Goal: Answer question/provide support: Share knowledge or assist other users

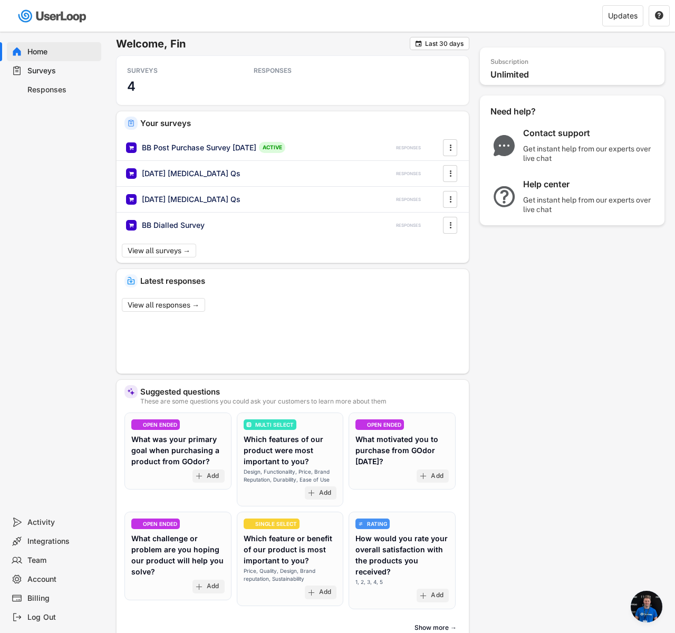
scroll to position [789, 0]
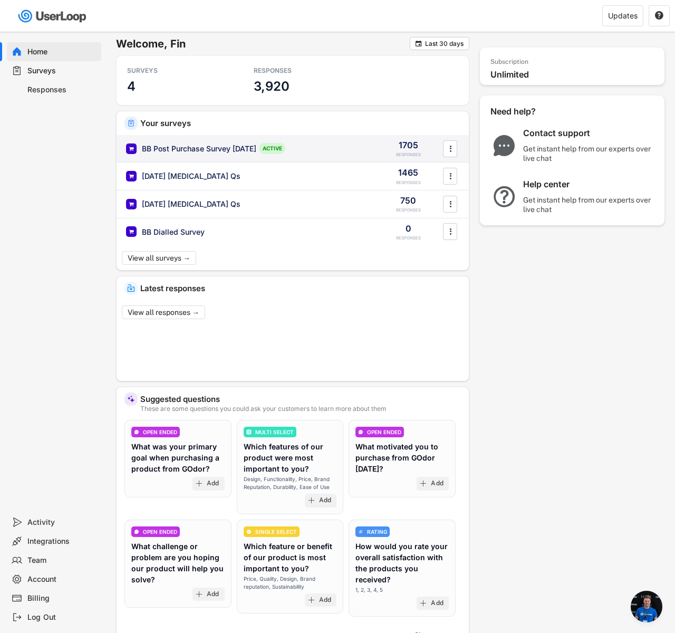
click at [339, 149] on div "BB Post Purchase Survey [DATE] ACTIVE" at bounding box center [248, 148] width 244 height 11
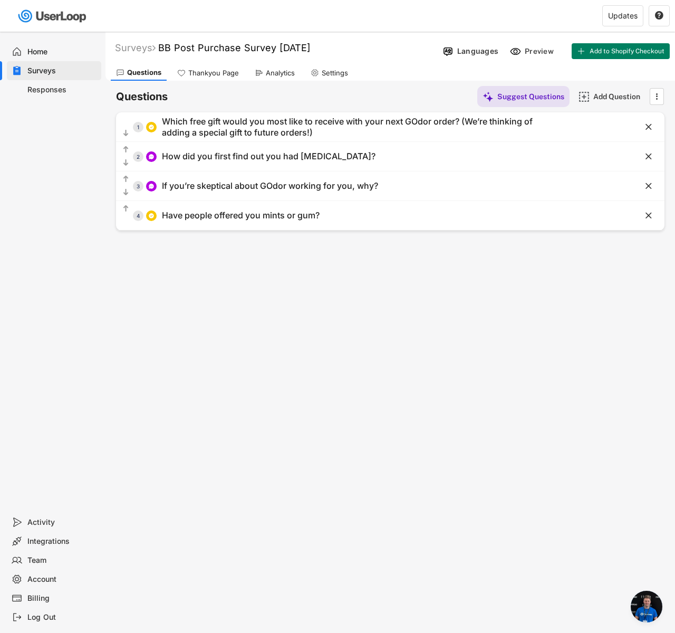
click at [260, 72] on use at bounding box center [259, 73] width 8 height 8
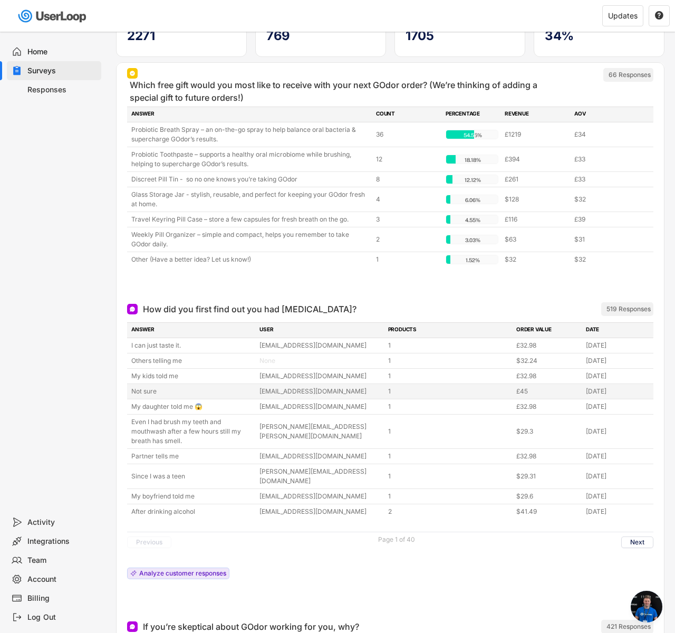
scroll to position [183, 0]
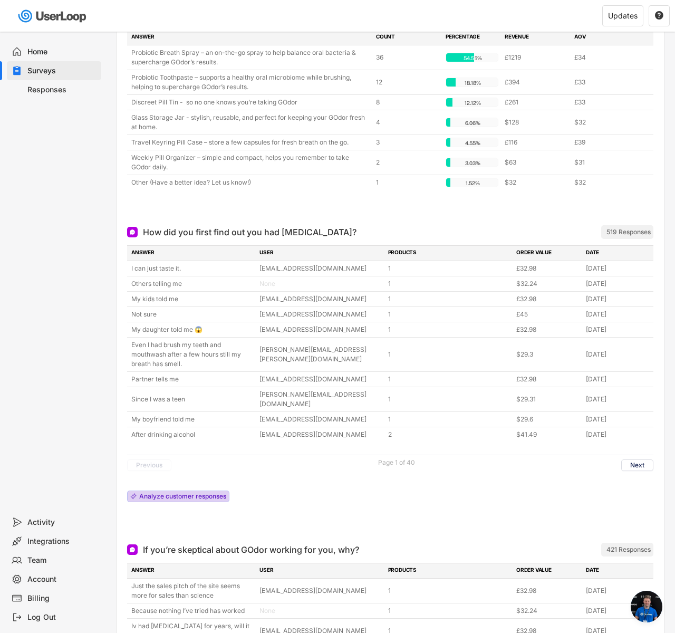
click at [194, 493] on div "Analyze customer responses" at bounding box center [182, 496] width 87 height 6
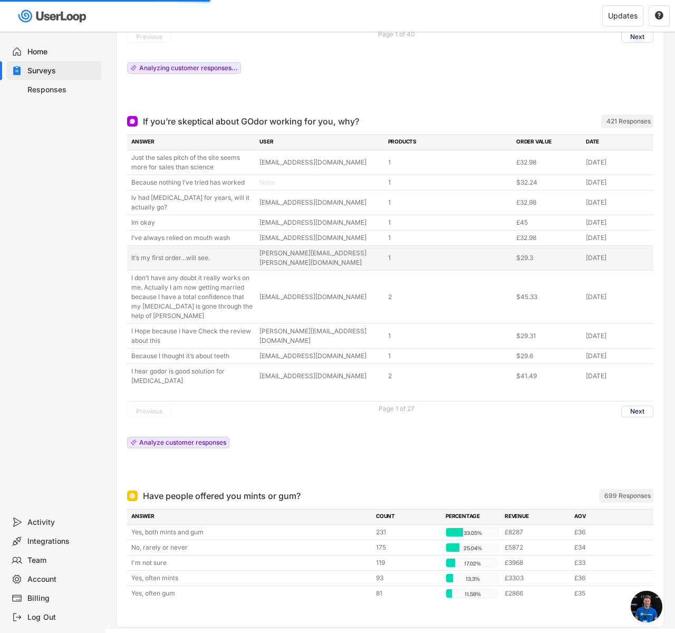
scroll to position [568, 0]
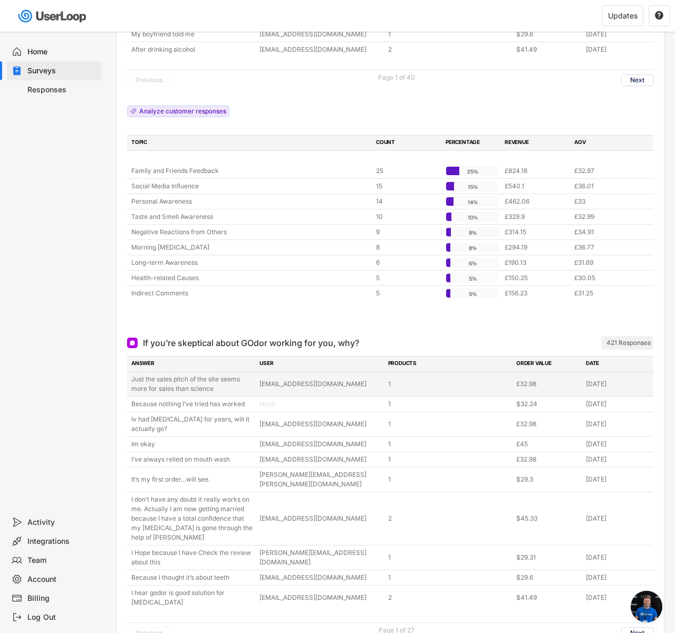
drag, startPoint x: 132, startPoint y: 370, endPoint x: 225, endPoint y: 384, distance: 93.9
click at [225, 384] on div "Just the sales pitch of the site seems more for sales than science [EMAIL_ADDRE…" at bounding box center [390, 384] width 526 height 24
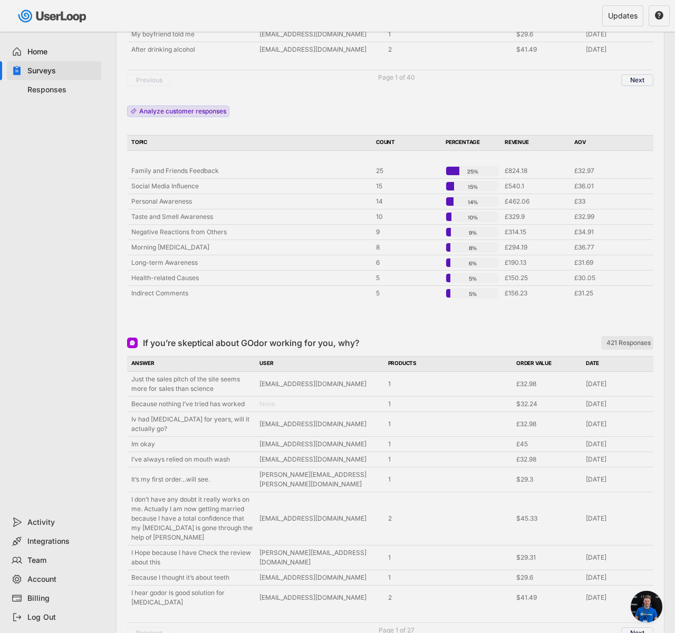
copy div "Just the sales pitch of the site seems more for sales than science"
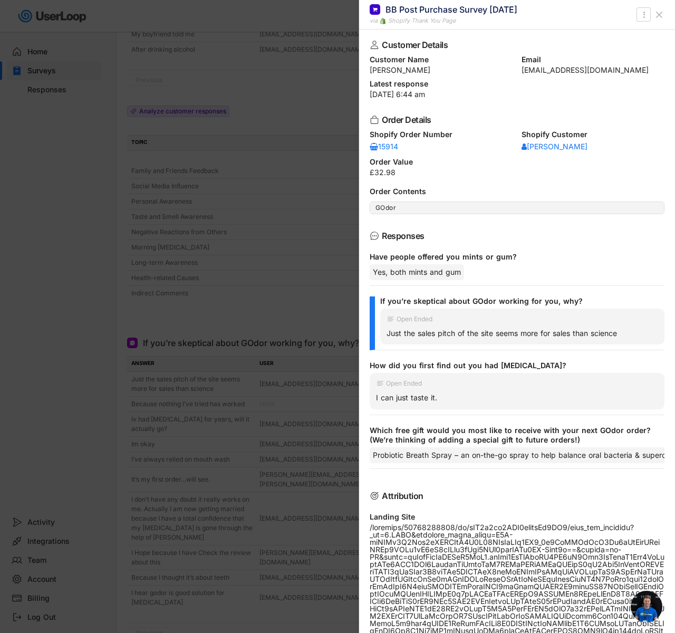
click at [286, 121] on div at bounding box center [337, 316] width 675 height 633
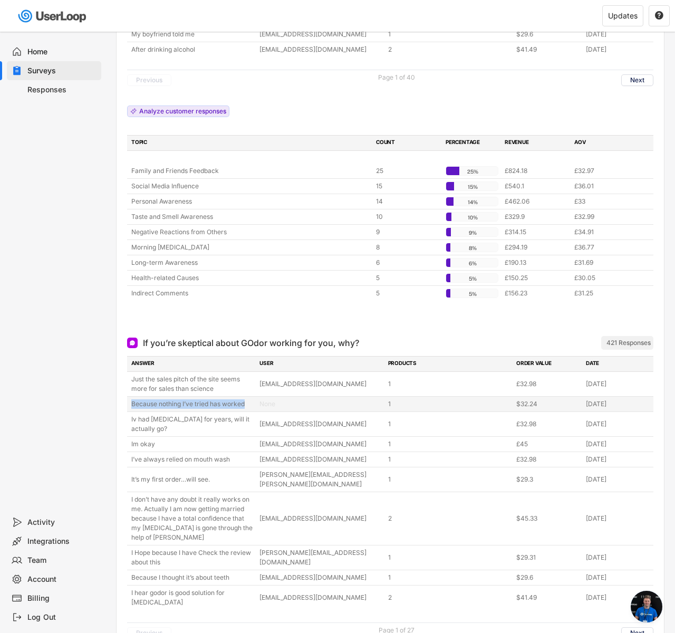
drag, startPoint x: 129, startPoint y: 394, endPoint x: 237, endPoint y: 400, distance: 108.3
click at [237, 400] on div "Because nothing I’ve tried has worked None 1 $32.24 [DATE]" at bounding box center [390, 404] width 526 height 15
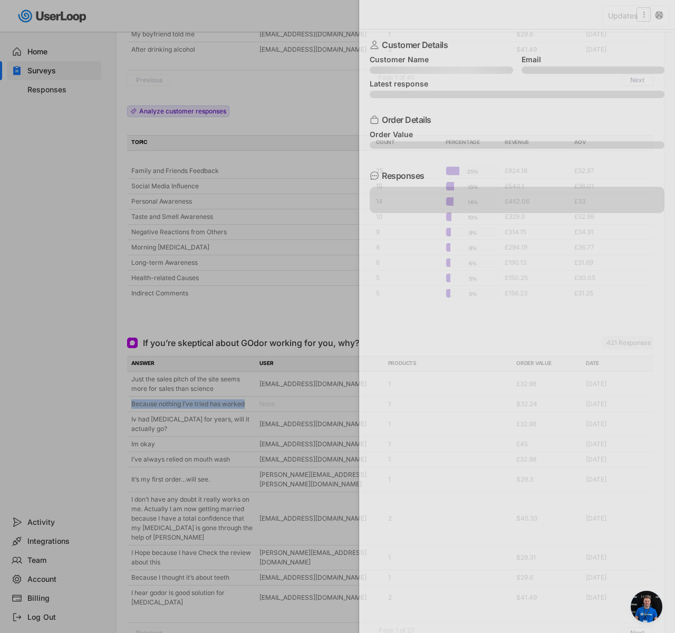
copy div "Because nothing I’ve tried has worked"
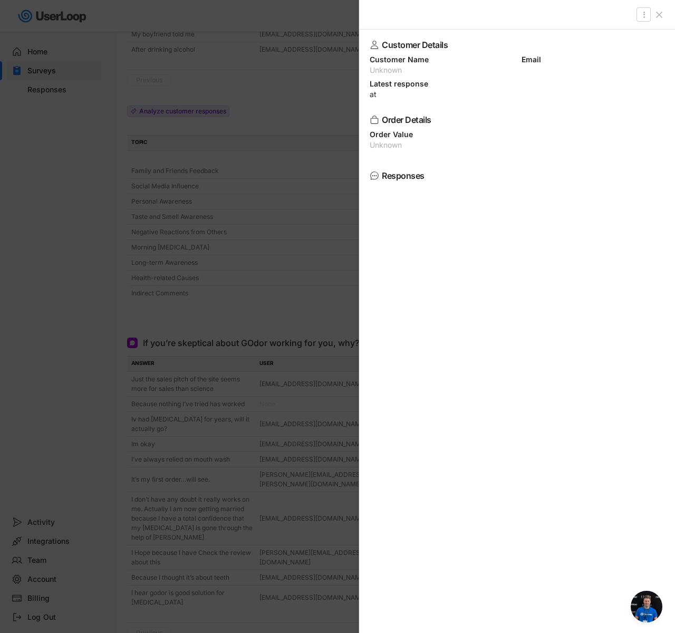
click at [282, 325] on div at bounding box center [337, 316] width 675 height 633
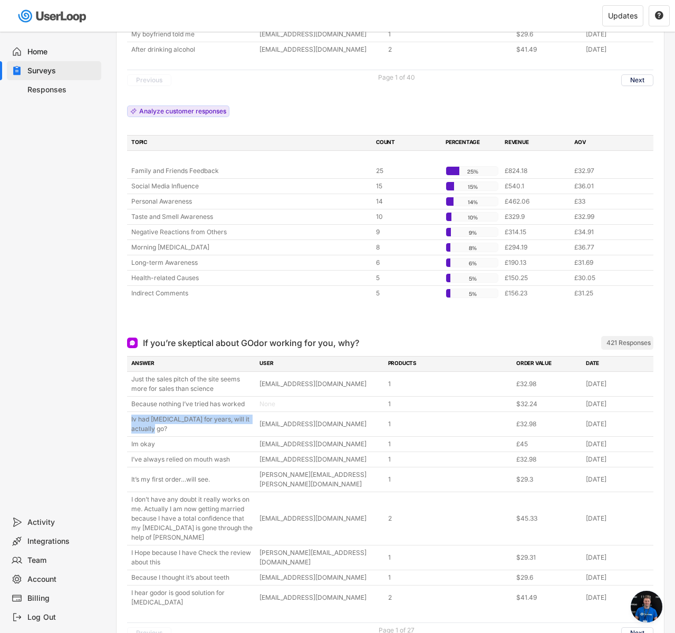
drag, startPoint x: 168, startPoint y: 421, endPoint x: 125, endPoint y: 402, distance: 47.0
click at [125, 402] on div "If you’re skeptical about GOdor working for you, why? ARCHIVED 421 Responses AN…" at bounding box center [390, 514] width 547 height 374
copy div "Iv had [MEDICAL_DATA] for years, will it actually go?"
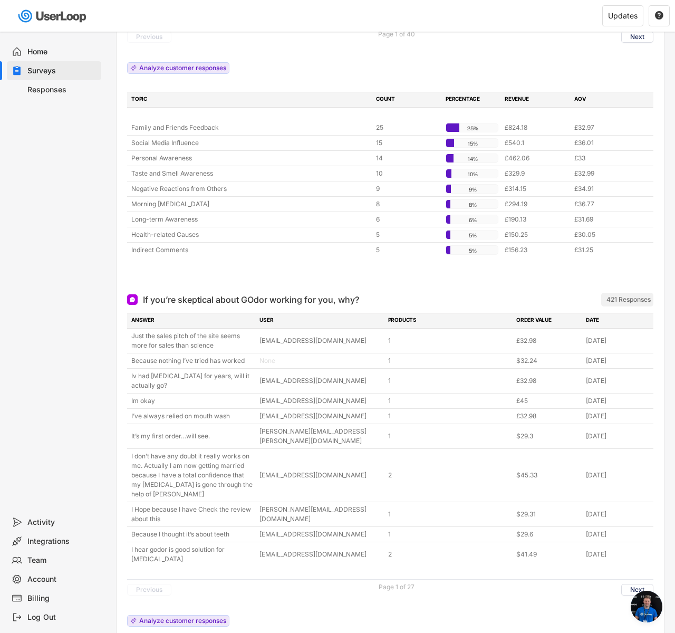
click at [72, 429] on div "Home Surveys Responses" at bounding box center [52, 272] width 105 height 481
click at [632, 584] on button "Next" at bounding box center [637, 590] width 32 height 12
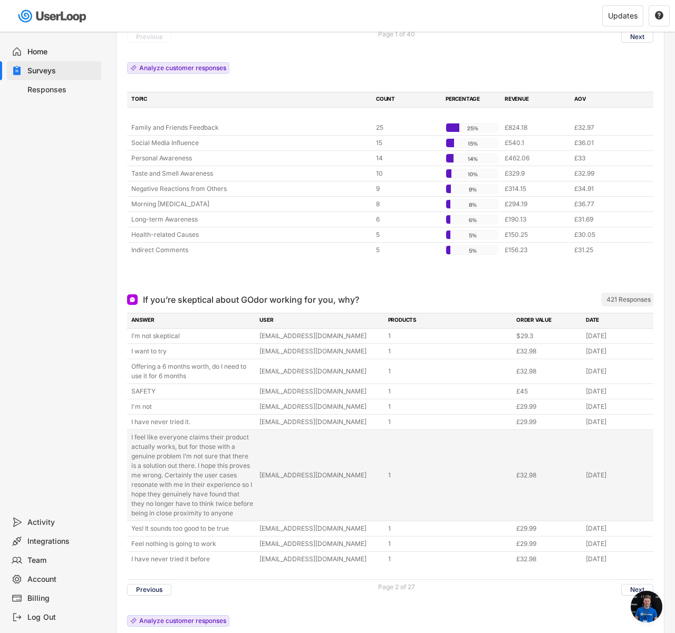
drag, startPoint x: 127, startPoint y: 428, endPoint x: 188, endPoint y: 518, distance: 109.3
click at [188, 518] on div "I feel like everyone claims their product actually works, but for those with a …" at bounding box center [390, 475] width 526 height 91
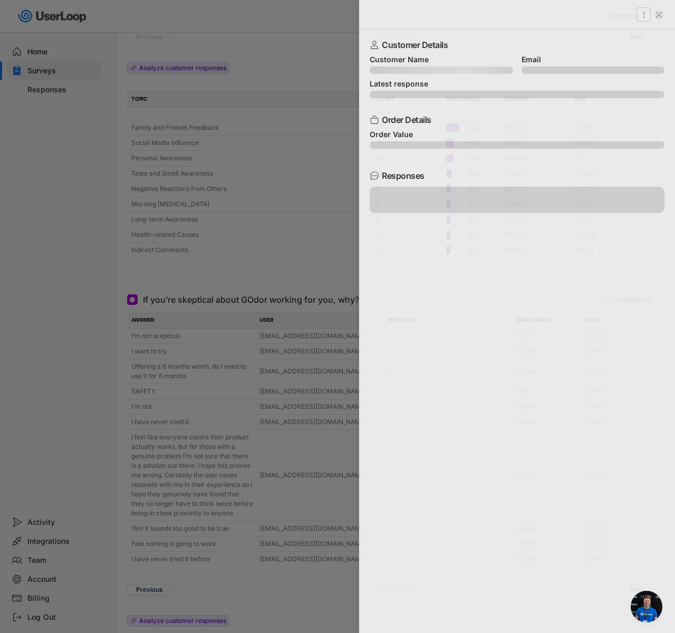
copy div "I feel like everyone claims their product actually works, but for those with a …"
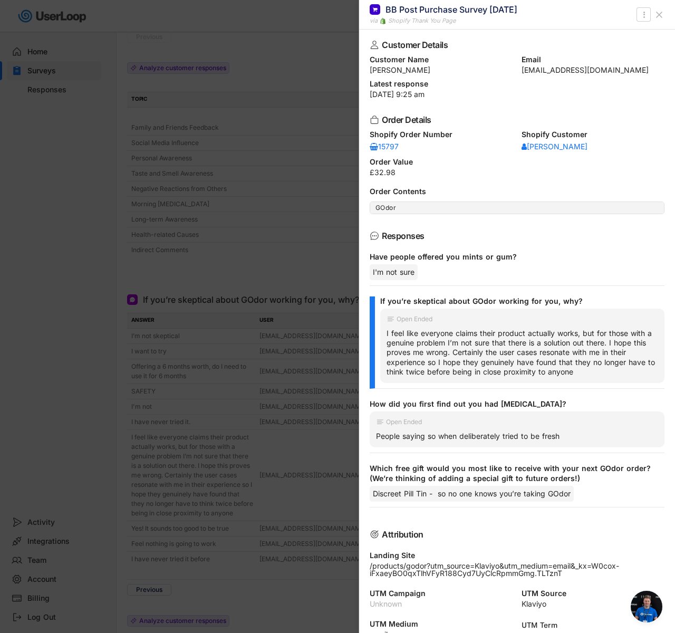
click at [156, 224] on div at bounding box center [337, 316] width 675 height 633
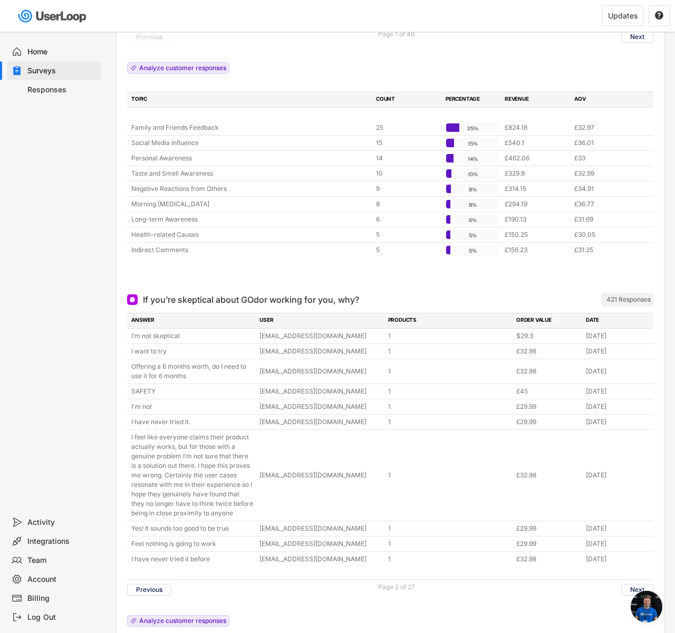
scroll to position [668, 0]
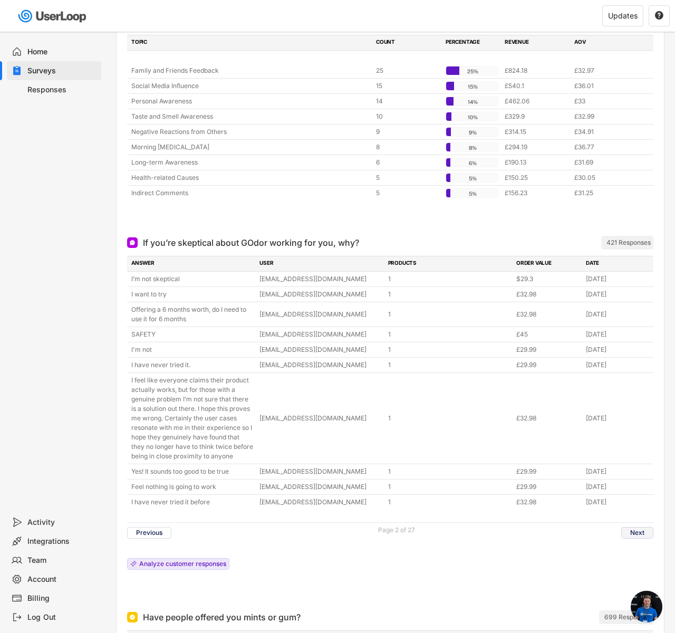
click at [635, 533] on button "Next" at bounding box center [637, 533] width 32 height 12
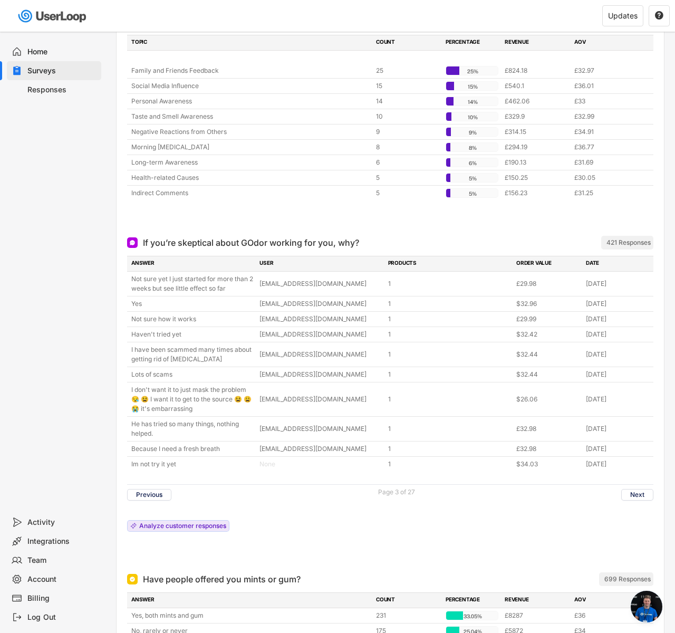
click at [90, 380] on div "Home Surveys Responses" at bounding box center [52, 272] width 105 height 481
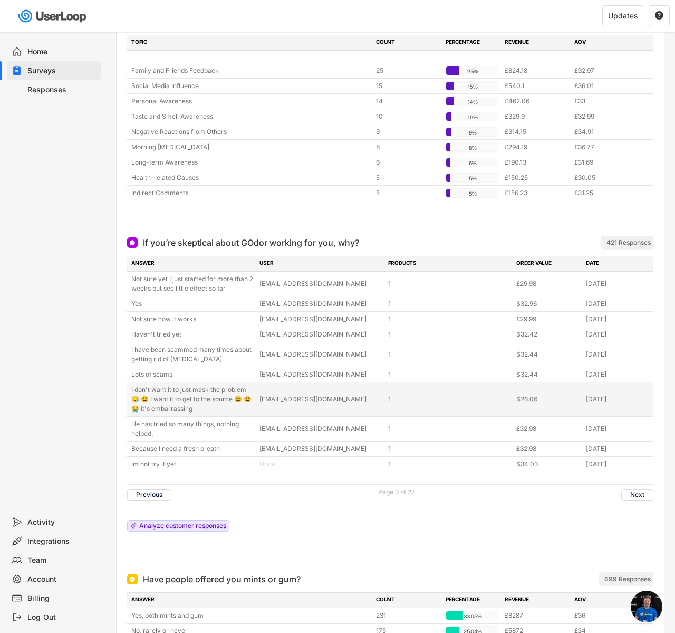
drag, startPoint x: 129, startPoint y: 379, endPoint x: 202, endPoint y: 400, distance: 75.8
click at [202, 400] on div "I don't want it to just mask the problem 😪 😫 I want it to get to the source 😫 😩…" at bounding box center [390, 399] width 526 height 34
copy div "I don't want it to just mask the problem 😪 😫 I want it to get to the source 😫 😩…"
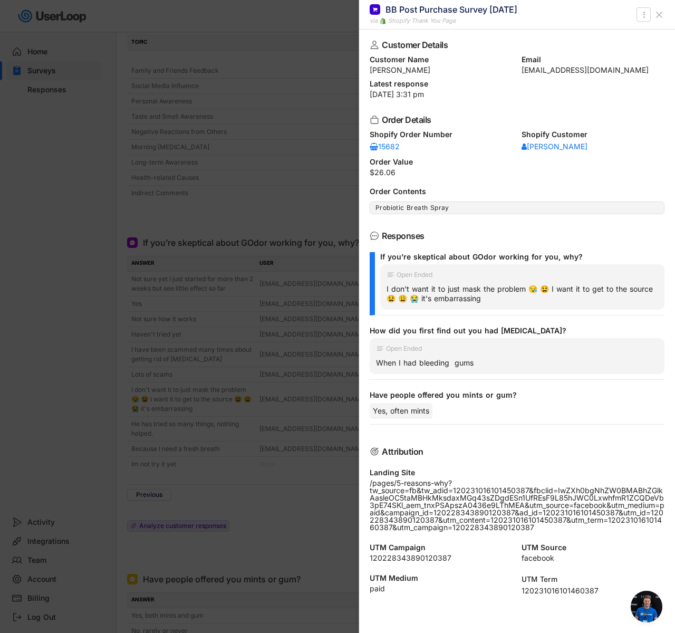
click at [68, 383] on div at bounding box center [337, 316] width 675 height 633
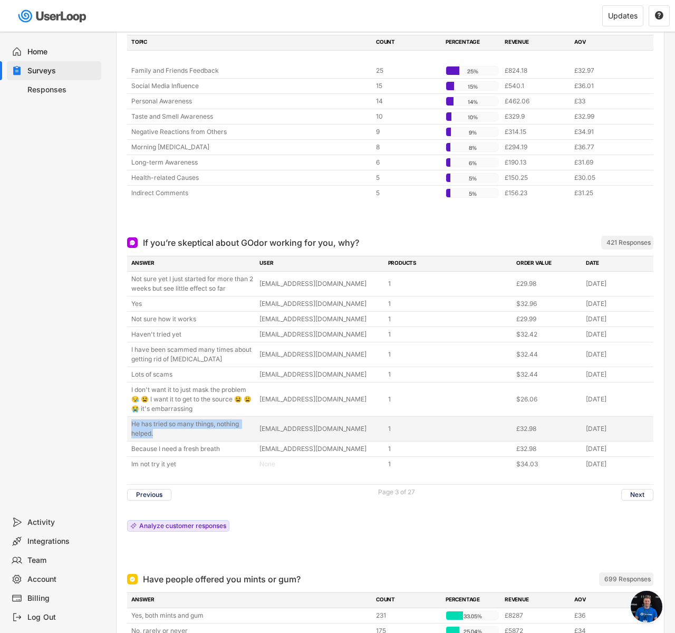
drag, startPoint x: 129, startPoint y: 417, endPoint x: 161, endPoint y: 420, distance: 31.9
click at [161, 420] on div "He has tried so many things, nothing helped. [EMAIL_ADDRESS][DOMAIN_NAME] 1 £32…" at bounding box center [390, 429] width 526 height 24
copy div "He has tried so many things, nothing helped."
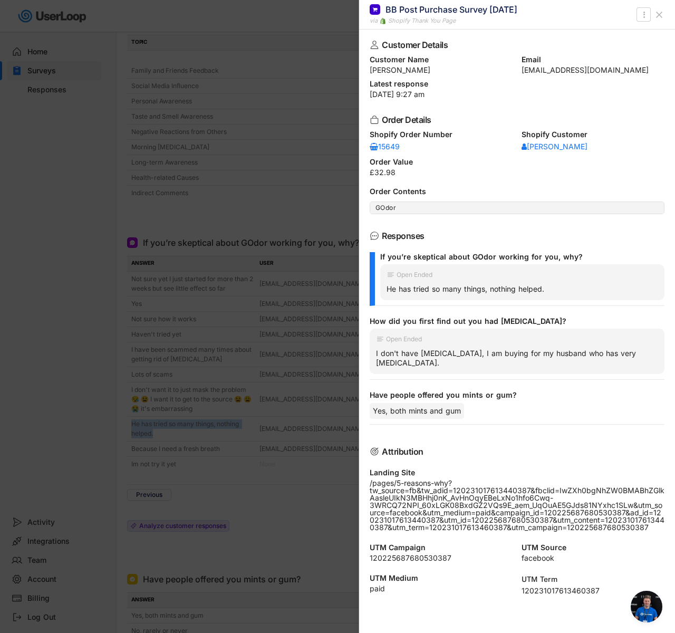
click at [101, 407] on div at bounding box center [337, 316] width 675 height 633
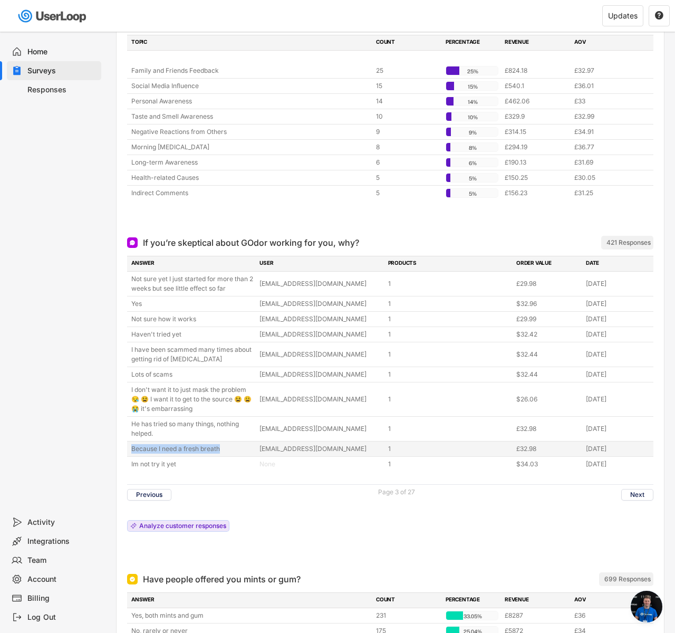
drag, startPoint x: 131, startPoint y: 438, endPoint x: 221, endPoint y: 442, distance: 89.8
click at [221, 442] on div "Because I need a fresh breath [EMAIL_ADDRESS][DOMAIN_NAME] 1 £32.98 [DATE]" at bounding box center [390, 448] width 526 height 15
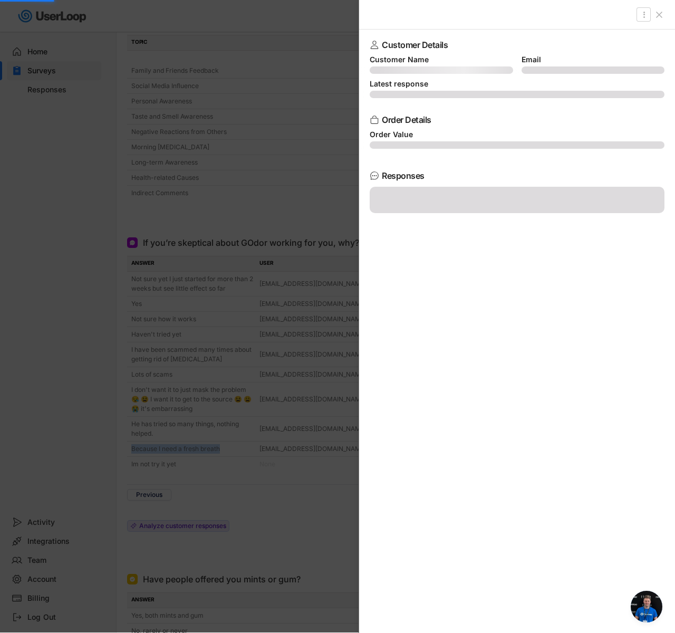
copy div "Because I need a fresh breath"
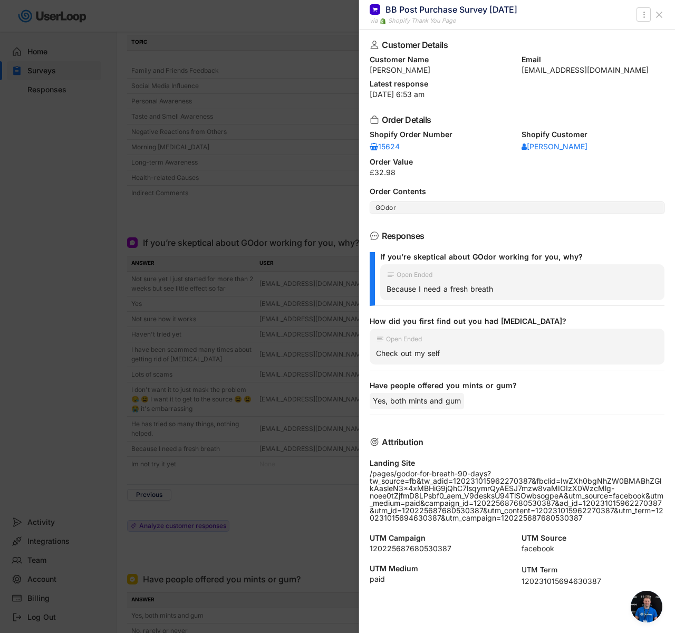
click at [52, 316] on div at bounding box center [337, 316] width 675 height 633
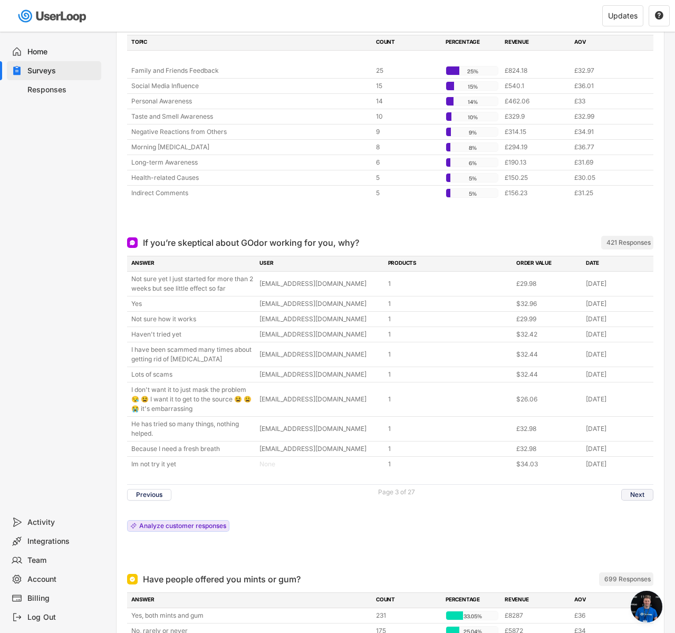
click at [639, 489] on button "Next" at bounding box center [637, 495] width 32 height 12
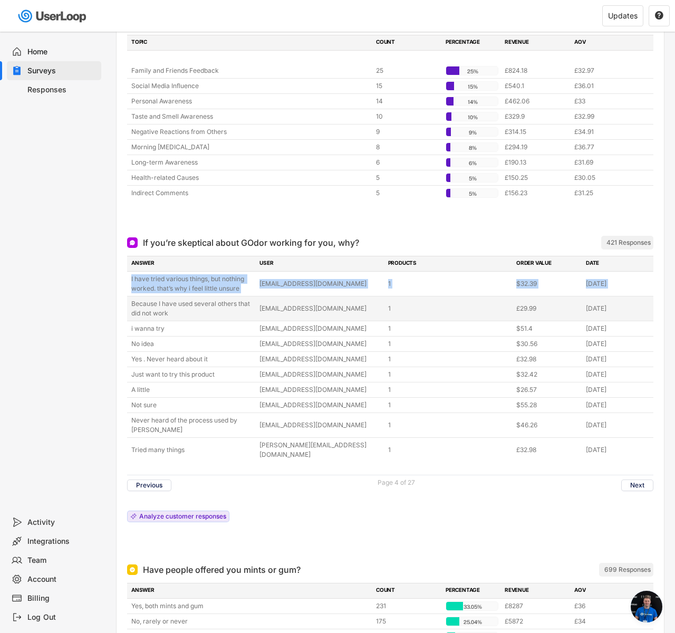
drag, startPoint x: 131, startPoint y: 269, endPoint x: 248, endPoint y: 287, distance: 117.9
click at [248, 287] on div "I have tried various things, but nothing worked. that’s why i feel little unsur…" at bounding box center [390, 367] width 526 height 190
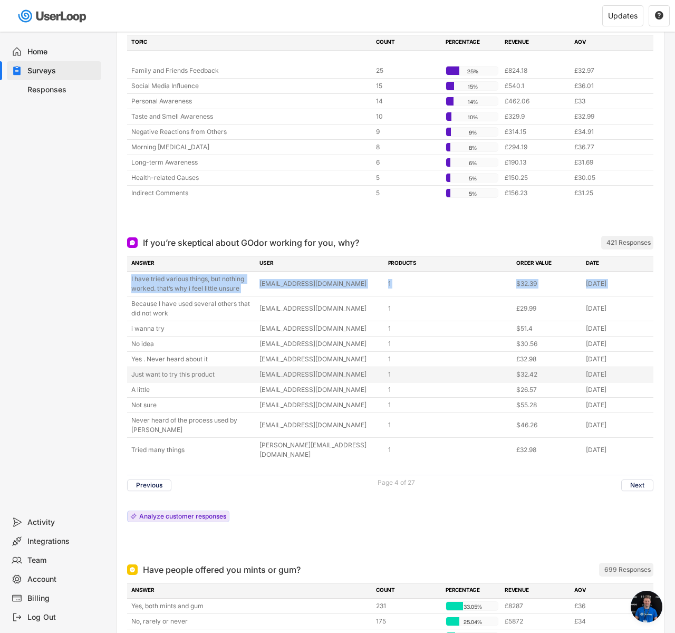
copy div "I have tried various things, but nothing worked. that’s why i feel little unsur…"
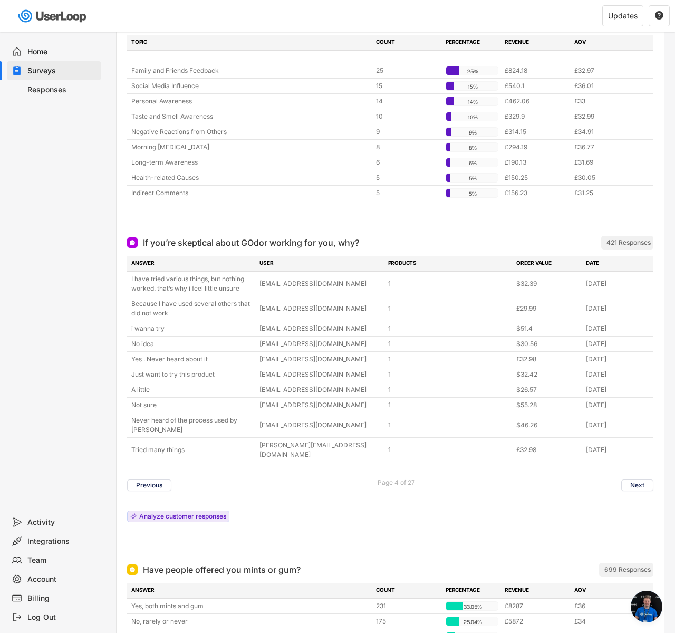
click at [351, 496] on div "ANSWER USER PRODUCTS ORDER VALUE DATE I have tried various things, but nothing …" at bounding box center [390, 392] width 526 height 272
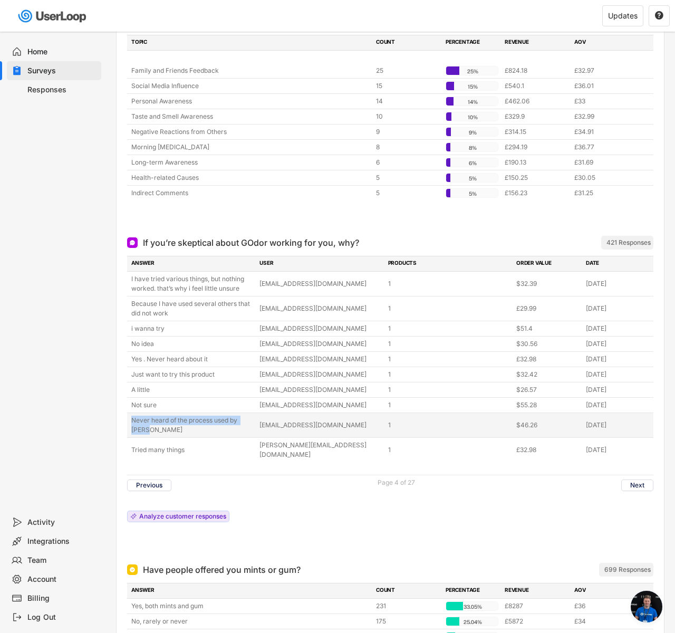
copy div "Never heard of the process used by [PERSON_NAME]"
drag, startPoint x: 133, startPoint y: 412, endPoint x: 169, endPoint y: 416, distance: 36.1
click at [169, 416] on div "Never heard of the process used by [PERSON_NAME]" at bounding box center [192, 425] width 122 height 19
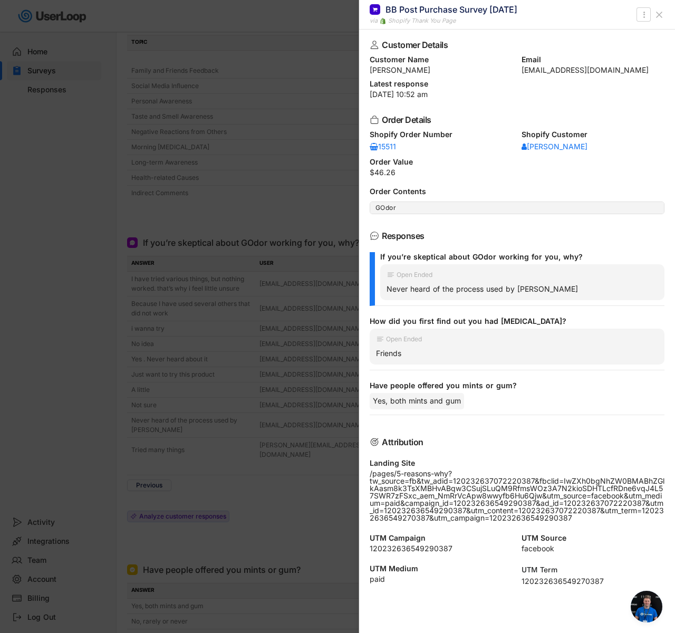
click at [76, 312] on div at bounding box center [337, 316] width 675 height 633
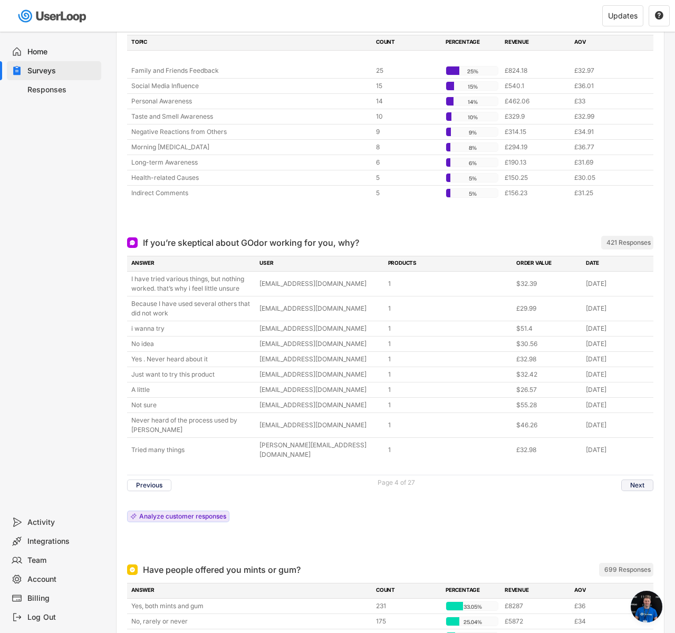
click at [638, 479] on button "Next" at bounding box center [637, 485] width 32 height 12
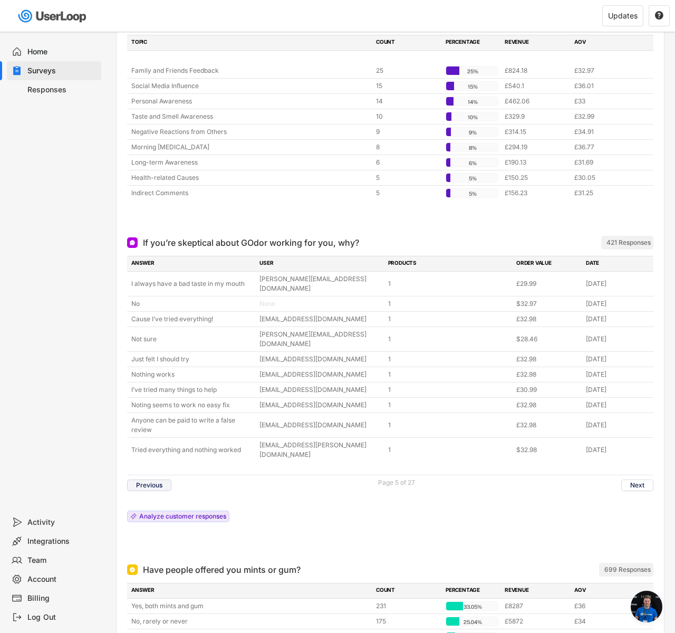
click at [138, 479] on button "Previous" at bounding box center [149, 485] width 44 height 12
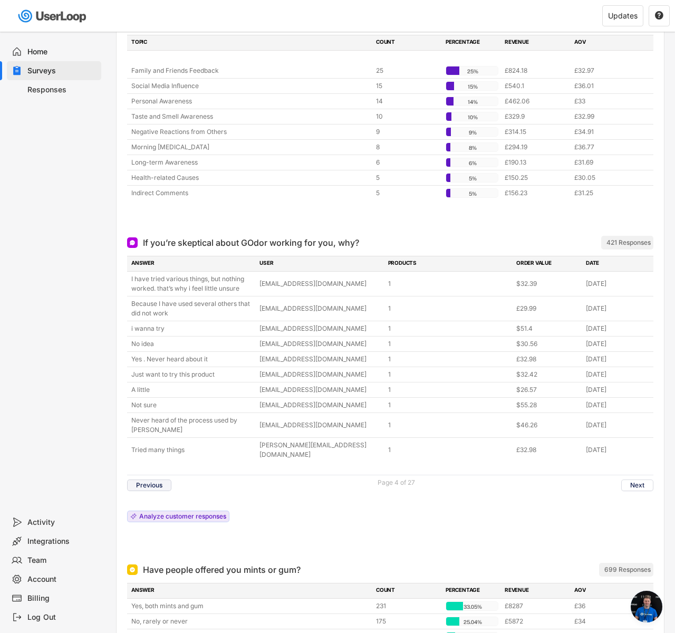
click at [139, 479] on button "Previous" at bounding box center [149, 485] width 44 height 12
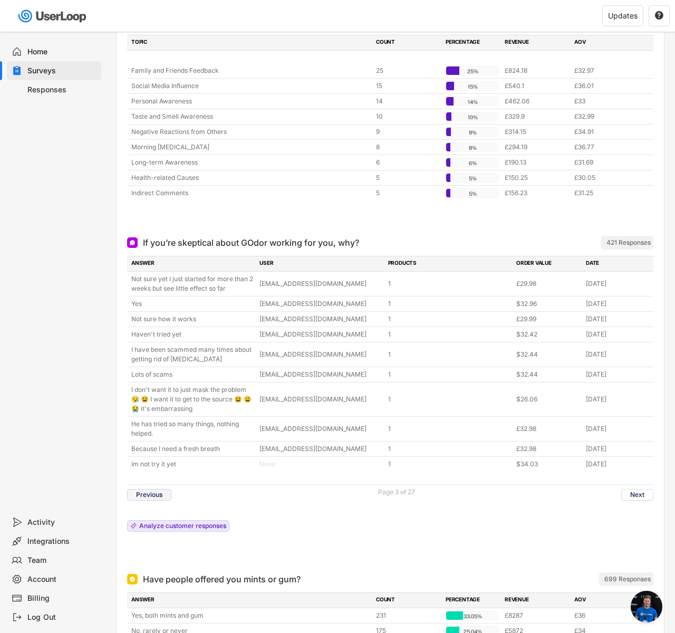
click at [143, 489] on button "Previous" at bounding box center [149, 495] width 44 height 12
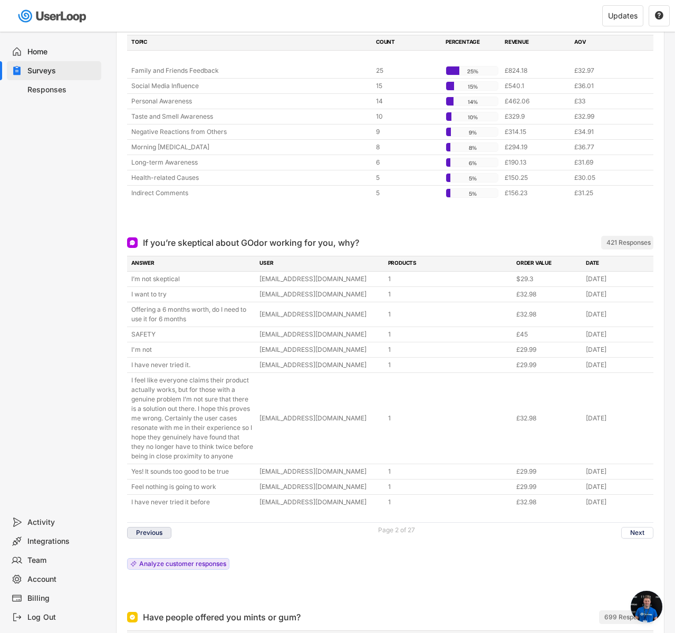
click at [141, 531] on button "Previous" at bounding box center [149, 533] width 44 height 12
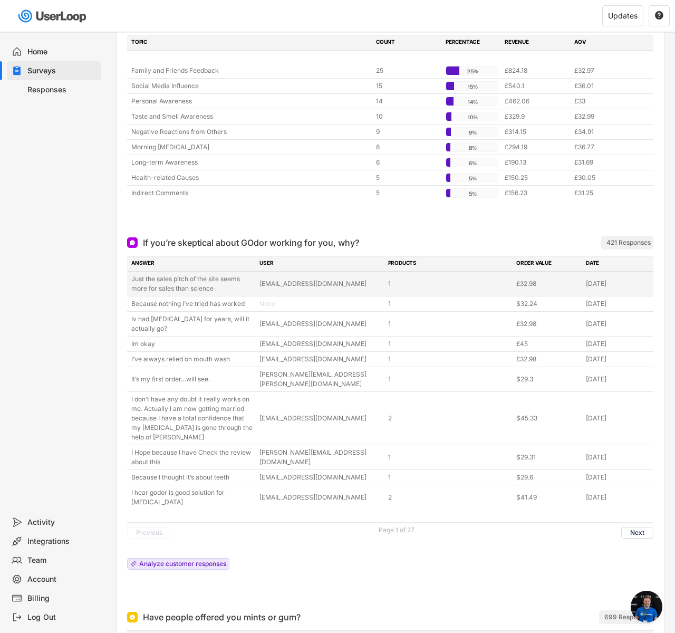
click at [201, 275] on div "Just the sales pitch of the site seems more for sales than science" at bounding box center [192, 283] width 122 height 19
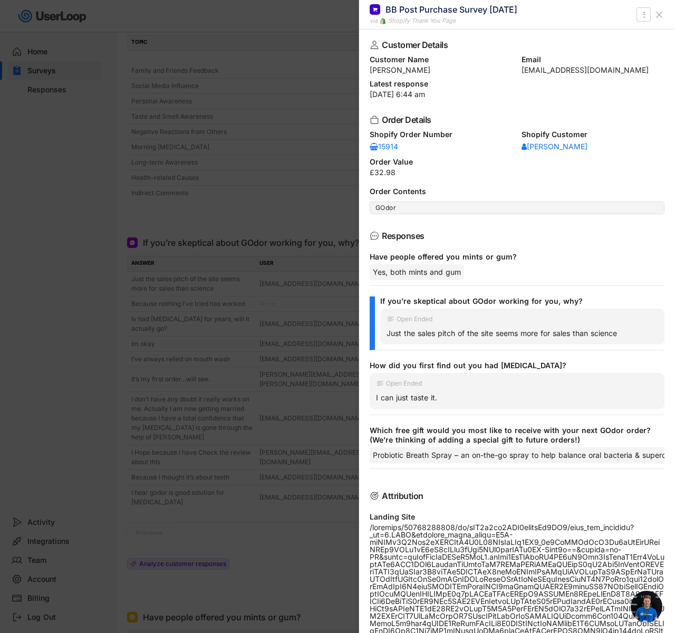
scroll to position [149, 0]
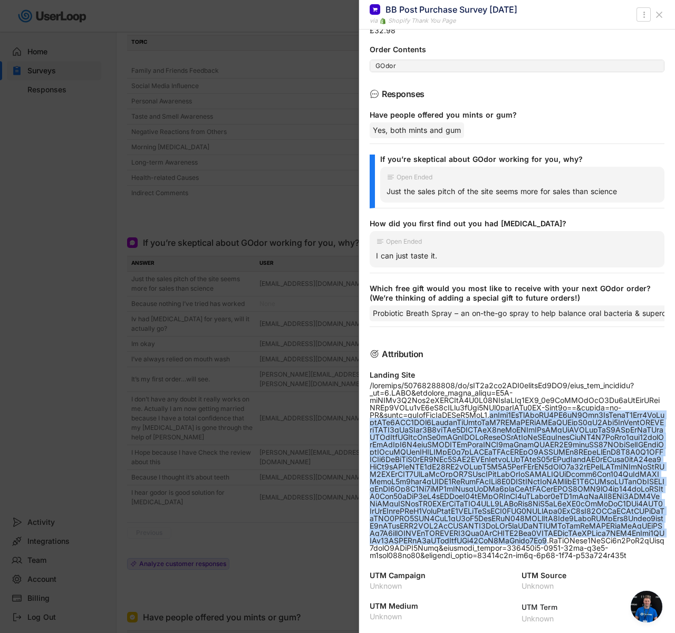
click at [538, 419] on div at bounding box center [517, 470] width 295 height 177
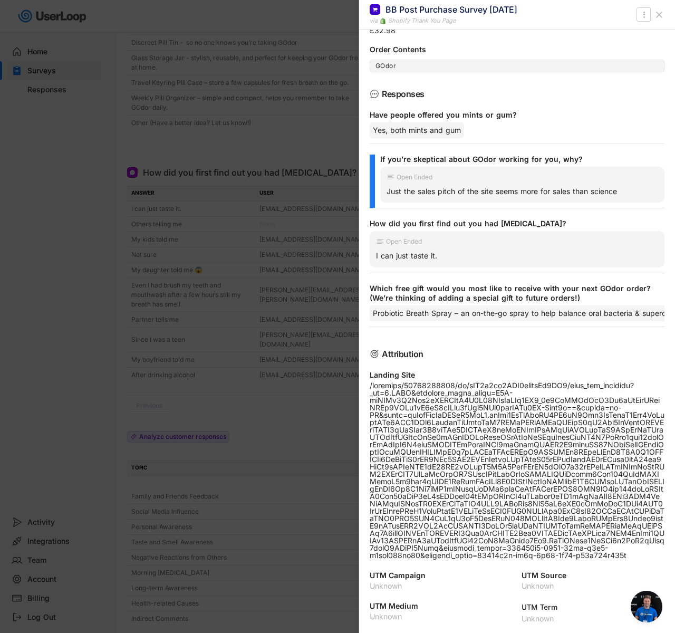
scroll to position [243, 0]
click at [155, 304] on div at bounding box center [337, 316] width 675 height 633
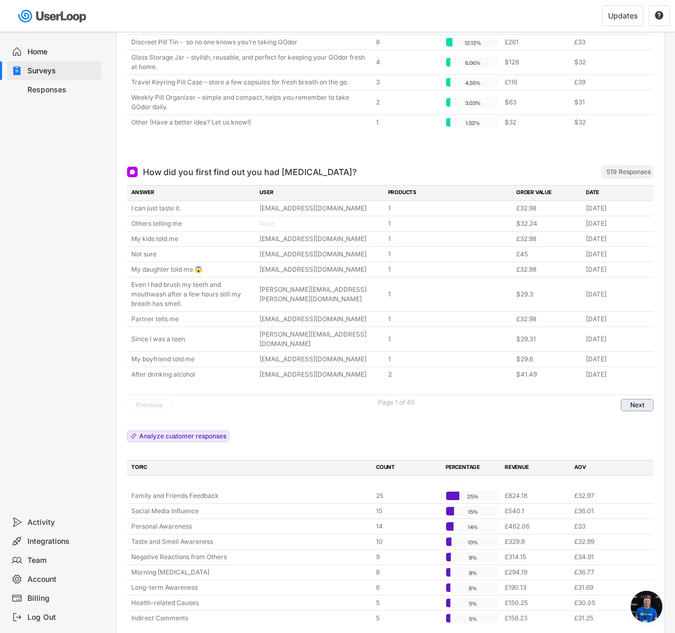
click at [643, 399] on button "Next" at bounding box center [637, 405] width 32 height 12
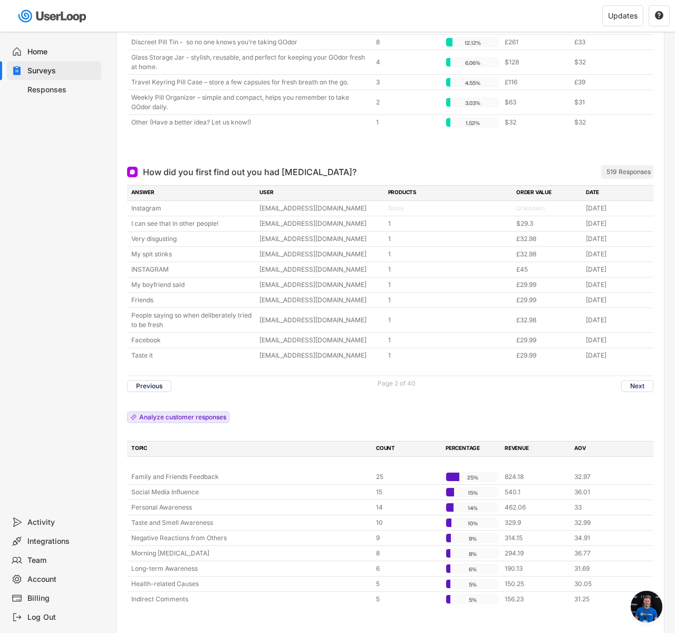
click at [643, 397] on div "ANSWER USER PRODUCTS ORDER VALUE DATE Instagram [EMAIL_ADDRESS][DOMAIN_NAME] No…" at bounding box center [390, 395] width 526 height 421
click at [640, 380] on button "Next" at bounding box center [637, 386] width 32 height 12
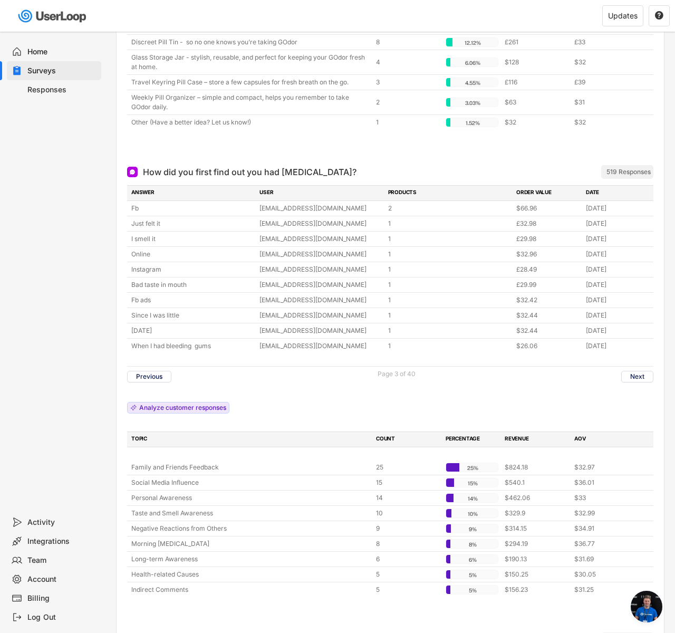
click at [642, 391] on div "ANSWER USER PRODUCTS ORDER VALUE DATE Fb [EMAIL_ADDRESS][DOMAIN_NAME] 2 $66.96 …" at bounding box center [390, 391] width 526 height 412
click at [640, 381] on button "Next" at bounding box center [637, 377] width 32 height 12
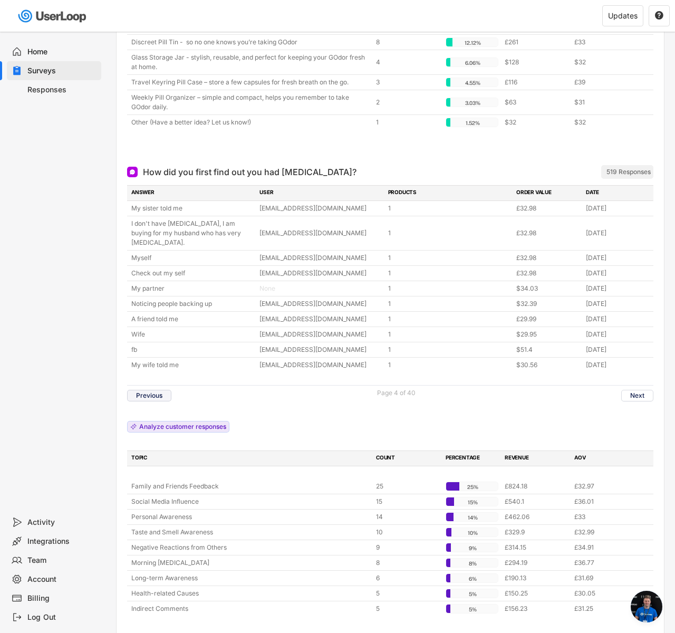
click at [168, 390] on button "Previous" at bounding box center [149, 396] width 44 height 12
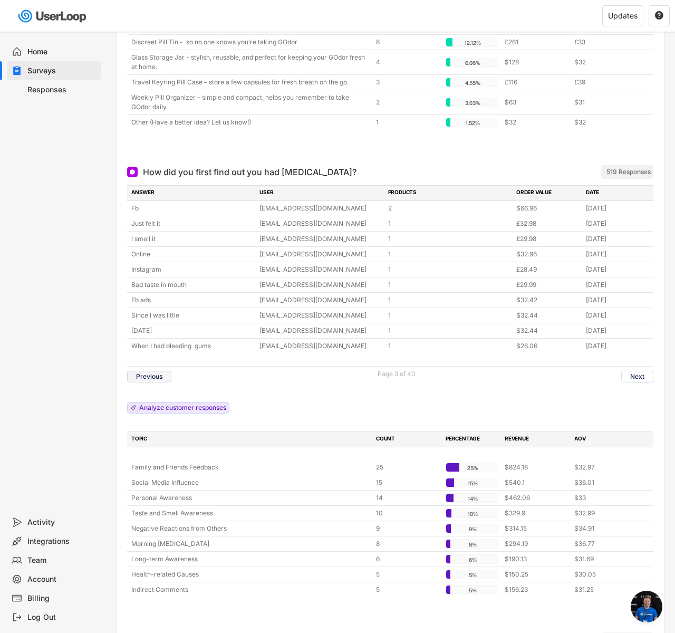
click at [139, 379] on button "Previous" at bounding box center [149, 377] width 44 height 12
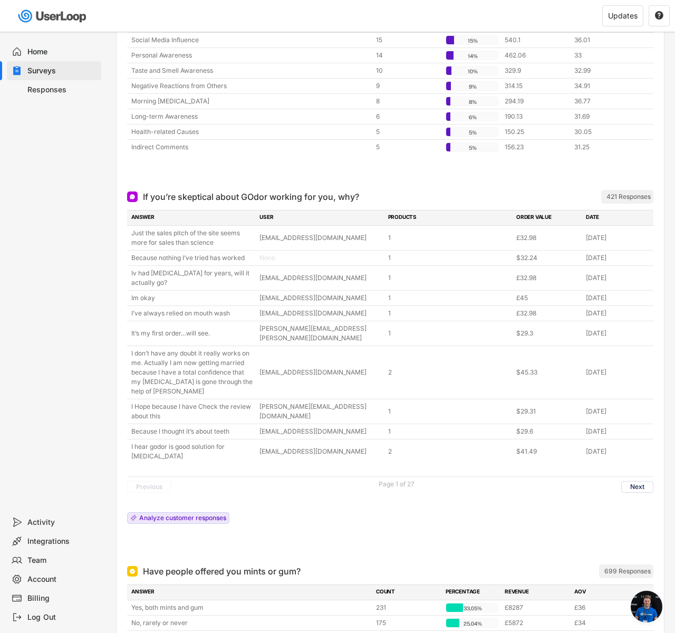
scroll to position [678, 0]
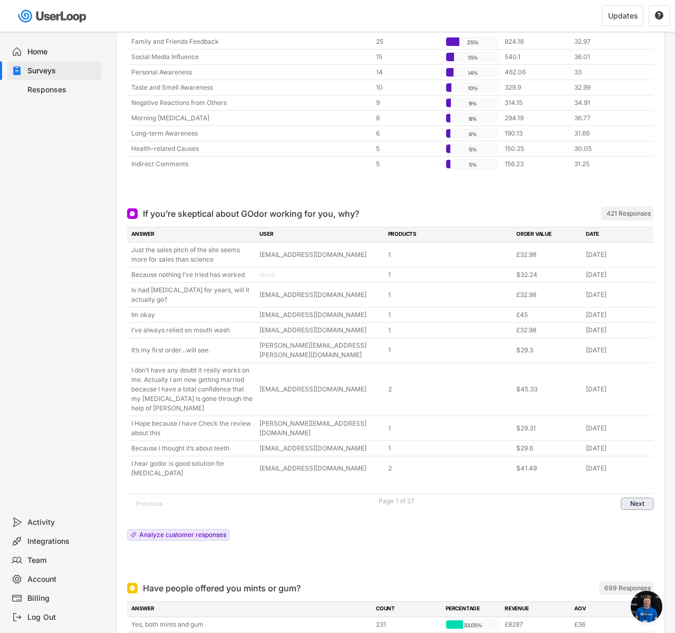
click at [635, 515] on div "ANSWER USER PRODUCTS ORDER VALUE DATE Just the sales pitch of the site seems mo…" at bounding box center [390, 386] width 526 height 319
click at [246, 192] on div at bounding box center [390, 187] width 526 height 21
click at [213, 198] on div "If you’re skeptical about GOdor working for you, why? ARCHIVED 421 Responses AN…" at bounding box center [390, 385] width 547 height 374
click at [197, 178] on div at bounding box center [390, 187] width 526 height 21
click at [189, 192] on div at bounding box center [390, 187] width 526 height 21
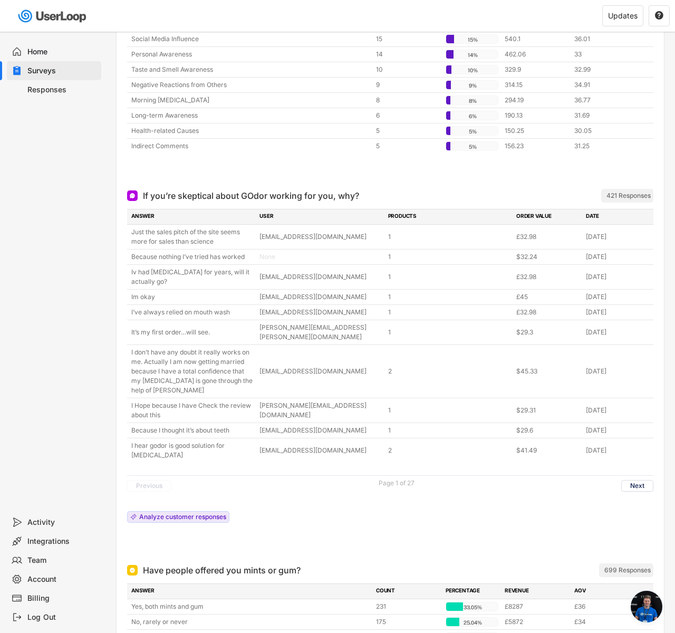
scroll to position [773, 0]
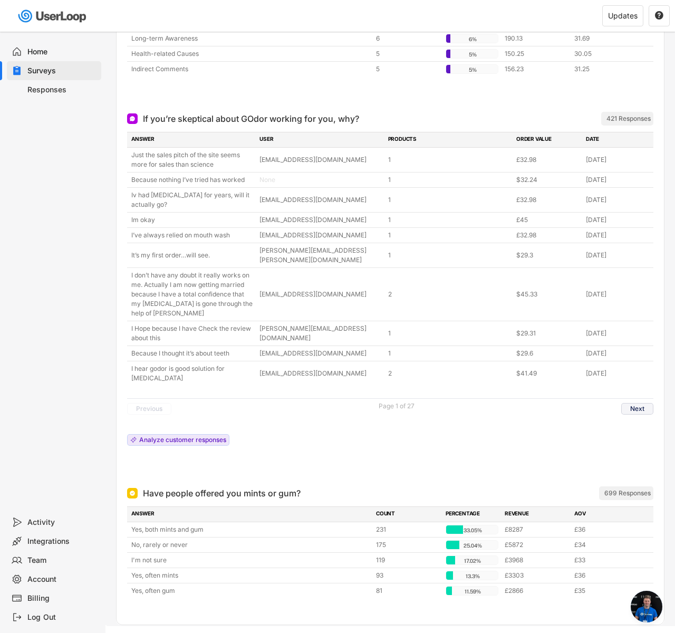
click at [629, 403] on button "Next" at bounding box center [637, 409] width 32 height 12
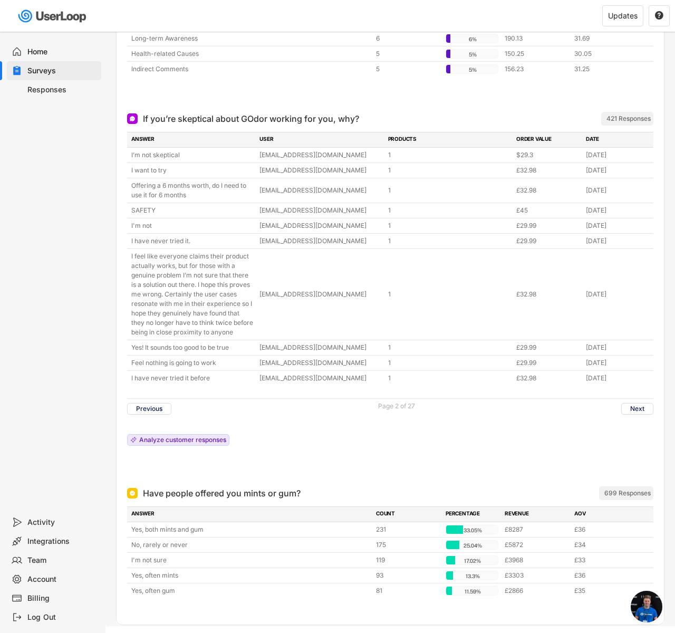
click at [635, 411] on div "Previous Page 2 of 27 Next" at bounding box center [390, 408] width 526 height 21
click at [635, 415] on button "Next" at bounding box center [637, 409] width 32 height 12
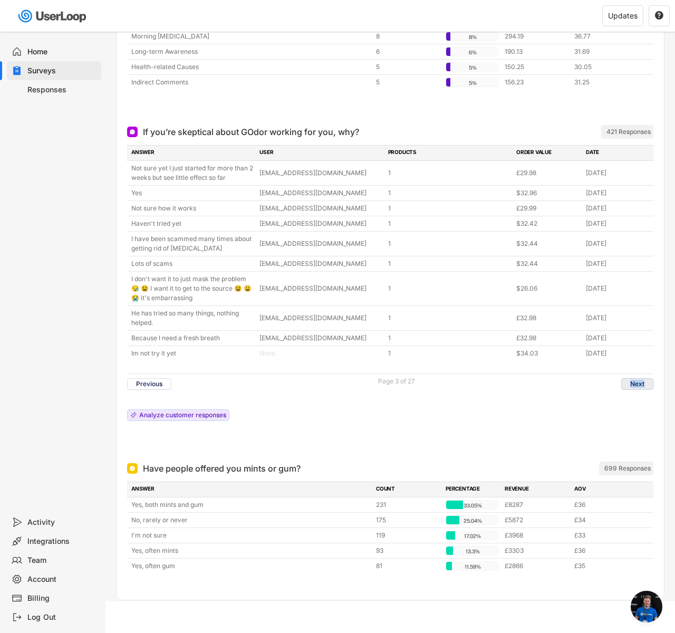
click at [634, 387] on button "Next" at bounding box center [637, 384] width 32 height 12
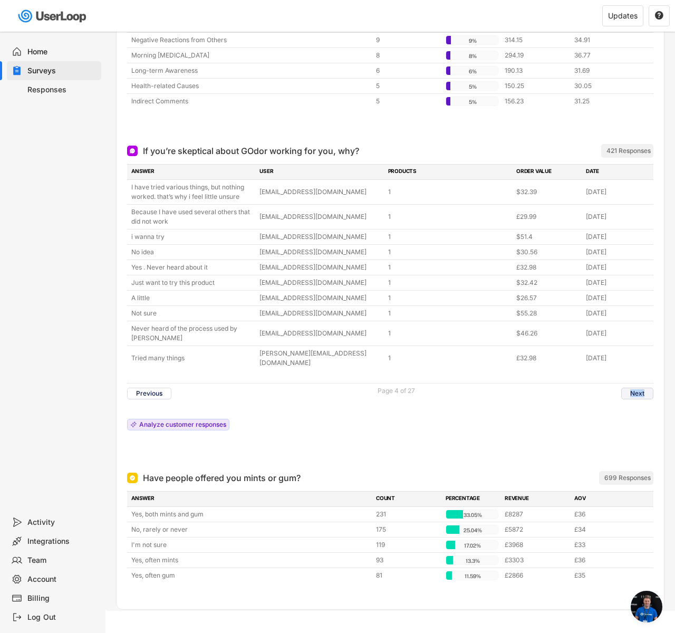
click at [634, 388] on button "Next" at bounding box center [637, 394] width 32 height 12
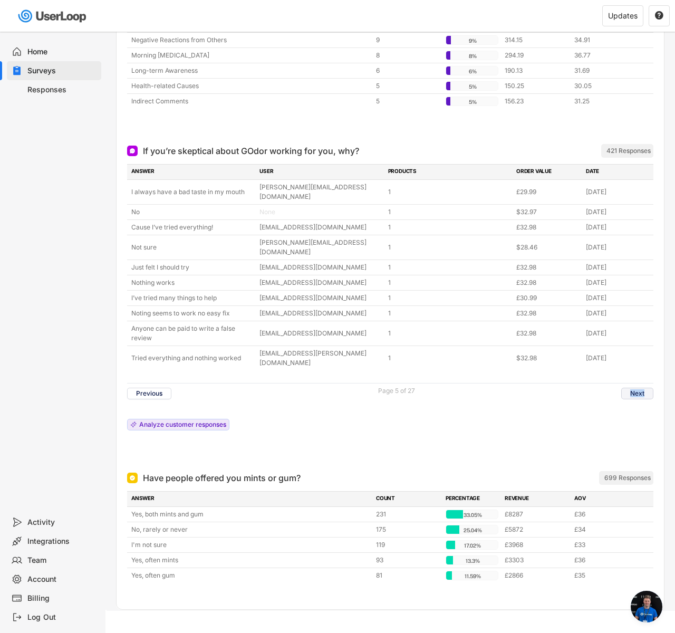
scroll to position [722, 0]
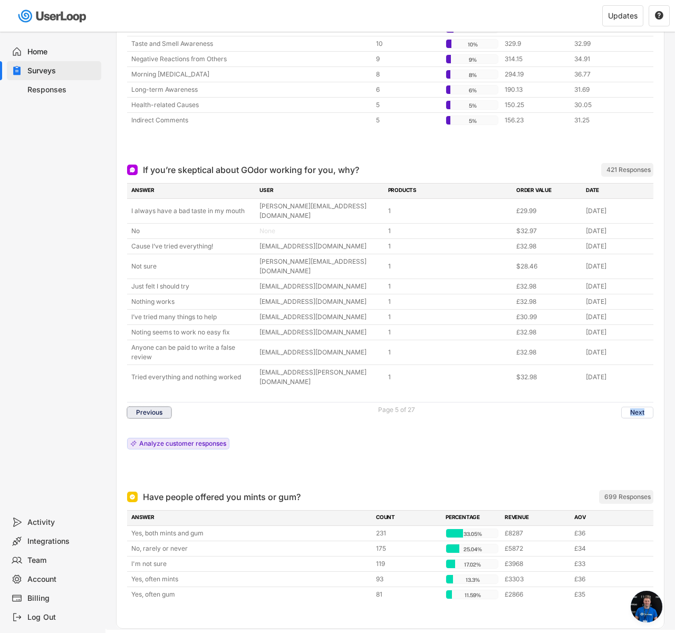
click at [162, 407] on button "Previous" at bounding box center [149, 413] width 44 height 12
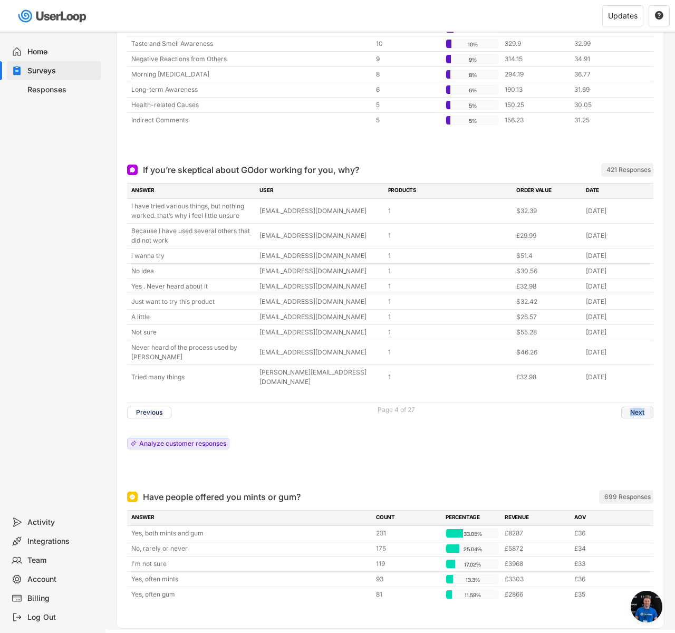
click at [631, 407] on button "Next" at bounding box center [637, 413] width 32 height 12
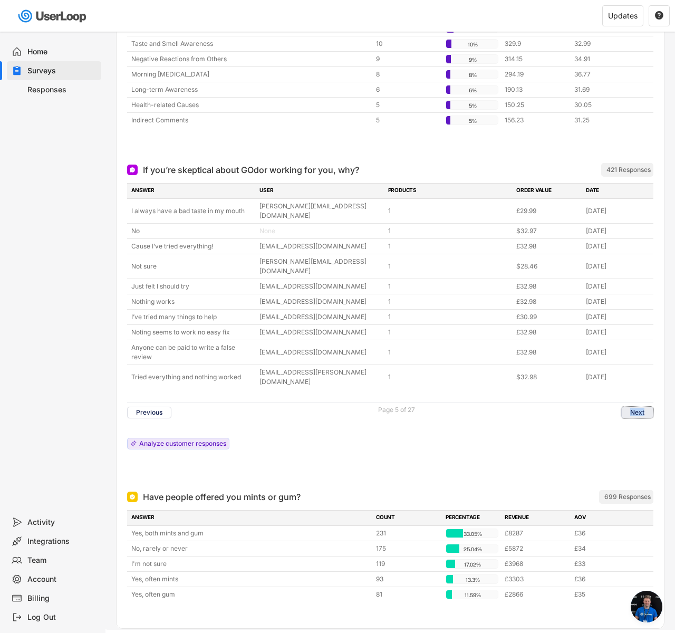
click at [638, 407] on button "Next" at bounding box center [637, 413] width 32 height 12
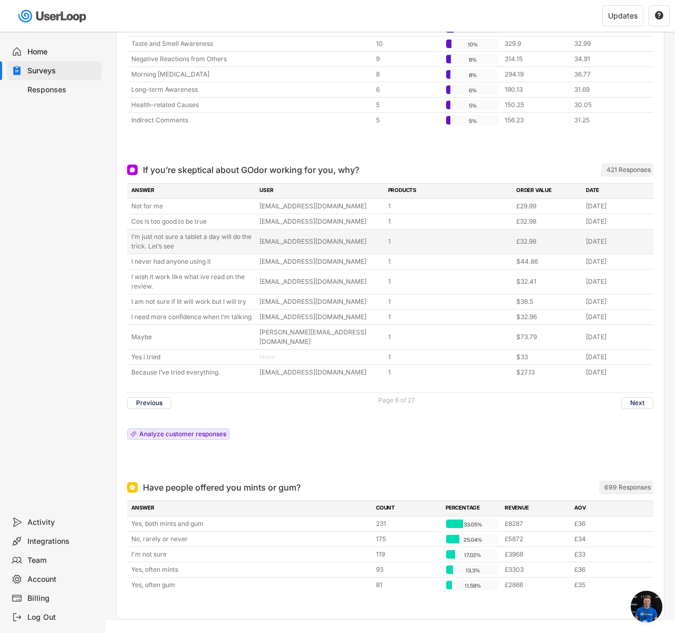
click at [170, 246] on div "I’m just not sure a tablet a day will do the trick. Let’s see" at bounding box center [192, 241] width 122 height 19
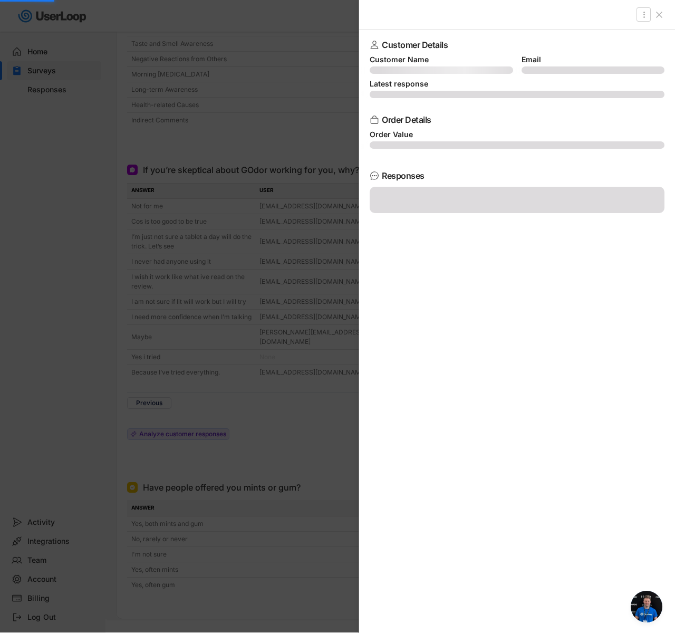
click at [175, 245] on div at bounding box center [337, 315] width 675 height 633
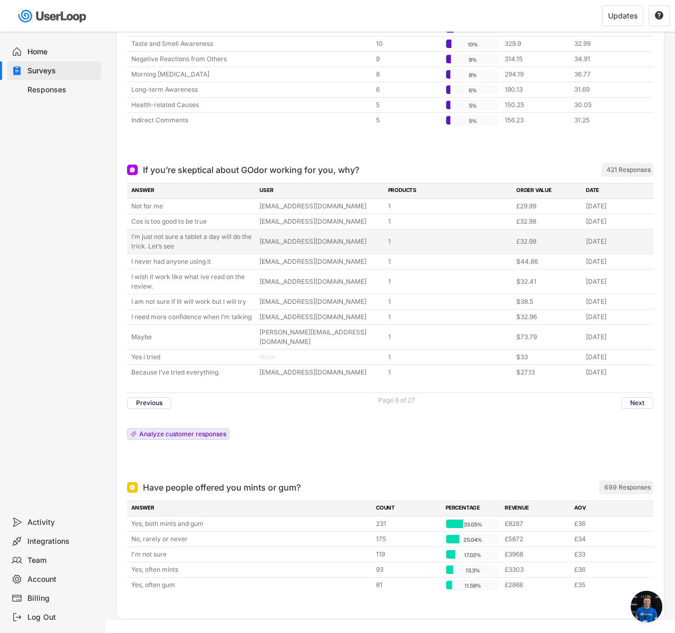
drag, startPoint x: 180, startPoint y: 246, endPoint x: 132, endPoint y: 233, distance: 49.1
click at [132, 233] on div "I’m just not sure a tablet a day will do the trick. Let’s see" at bounding box center [192, 241] width 122 height 19
copy div "’m just not sure a tablet a day will do the trick. Let’s see"
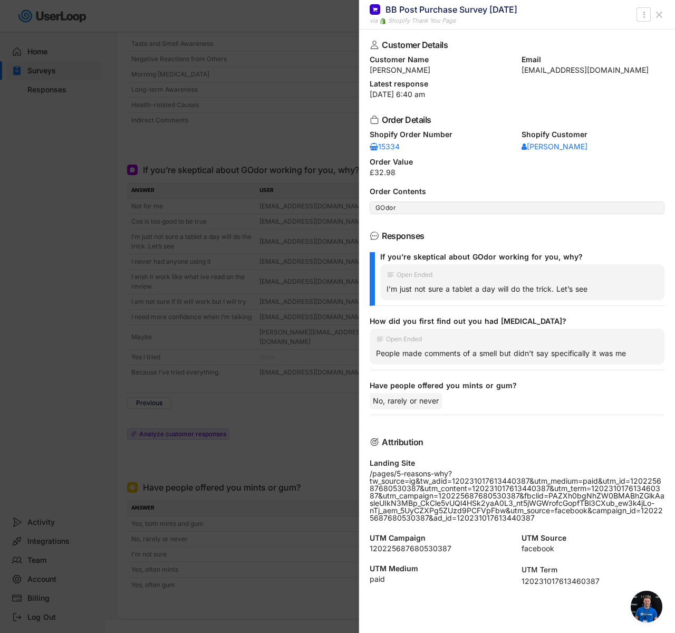
click at [214, 278] on div at bounding box center [337, 316] width 675 height 633
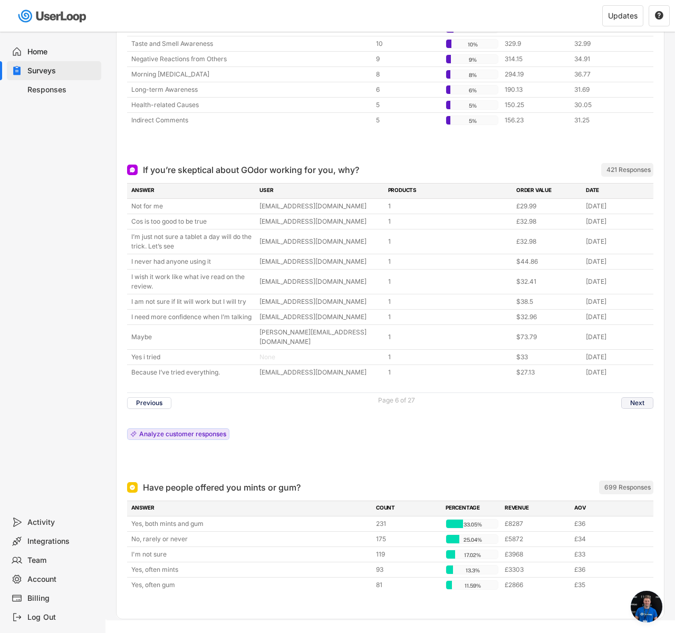
click at [637, 397] on button "Next" at bounding box center [637, 403] width 32 height 12
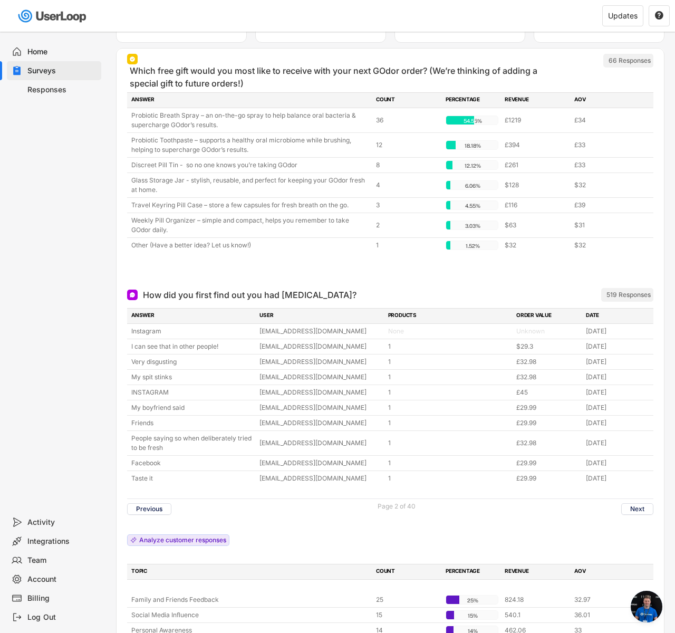
scroll to position [79, 0]
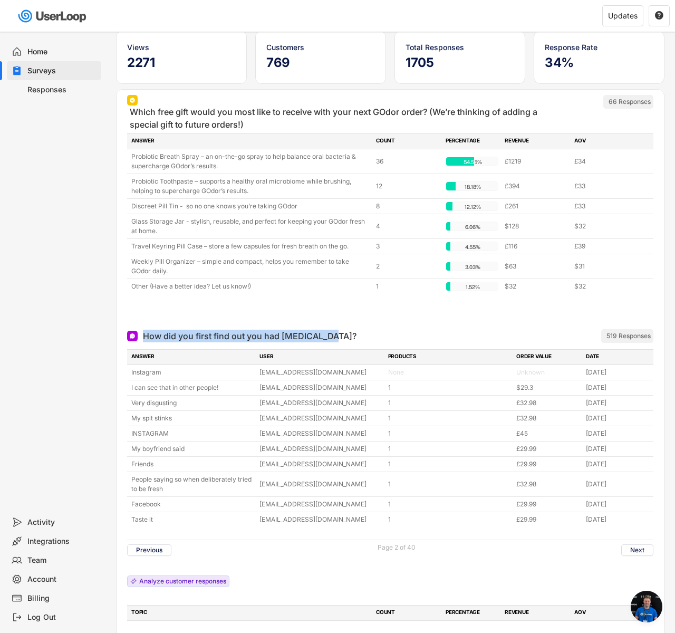
drag, startPoint x: 145, startPoint y: 335, endPoint x: 327, endPoint y: 344, distance: 182.7
click at [327, 344] on div "How did you first find out you had [MEDICAL_DATA]? ARCHIVED 519 Responses" at bounding box center [390, 335] width 526 height 21
